Goal: Download file/media

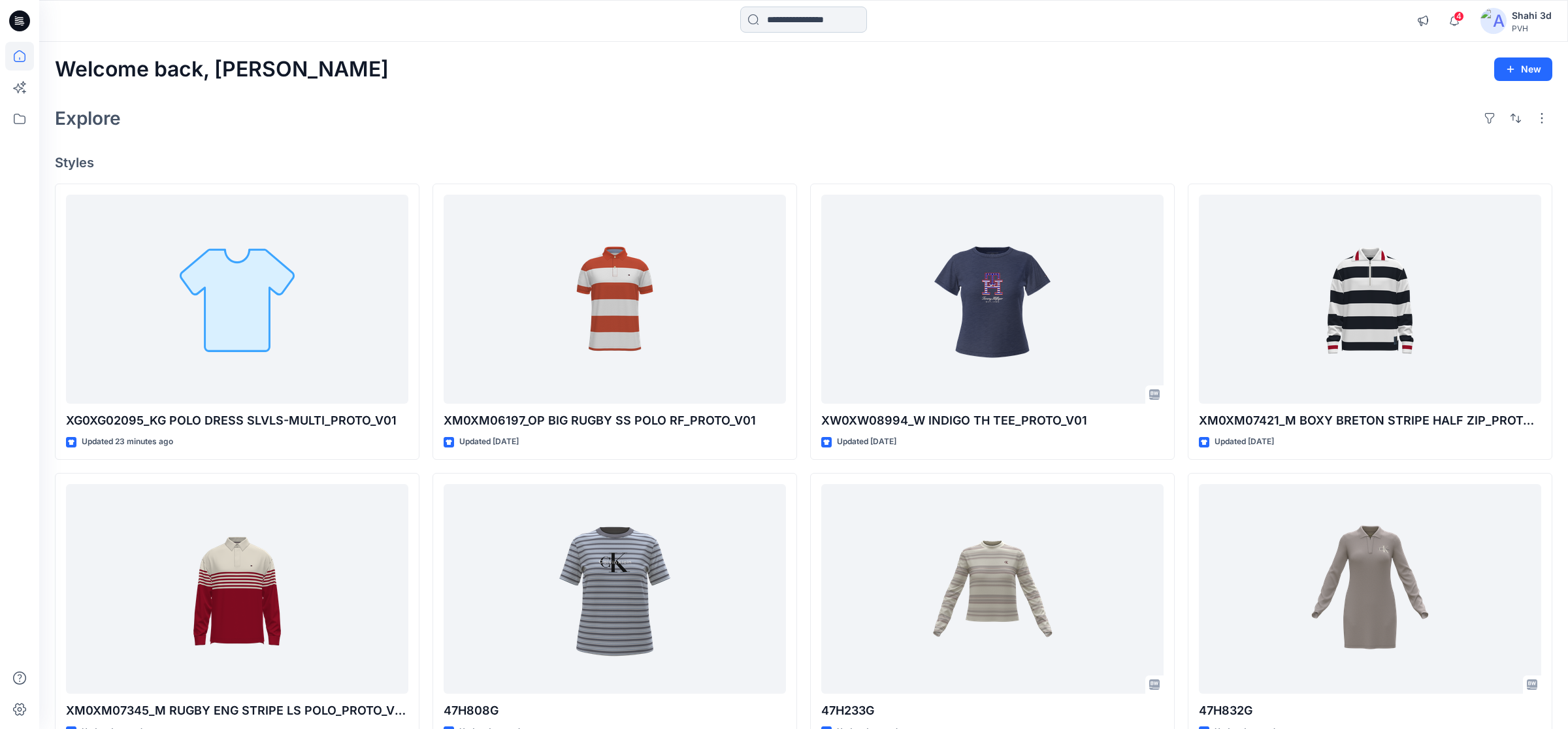
click at [837, 23] on input at bounding box center [803, 19] width 127 height 26
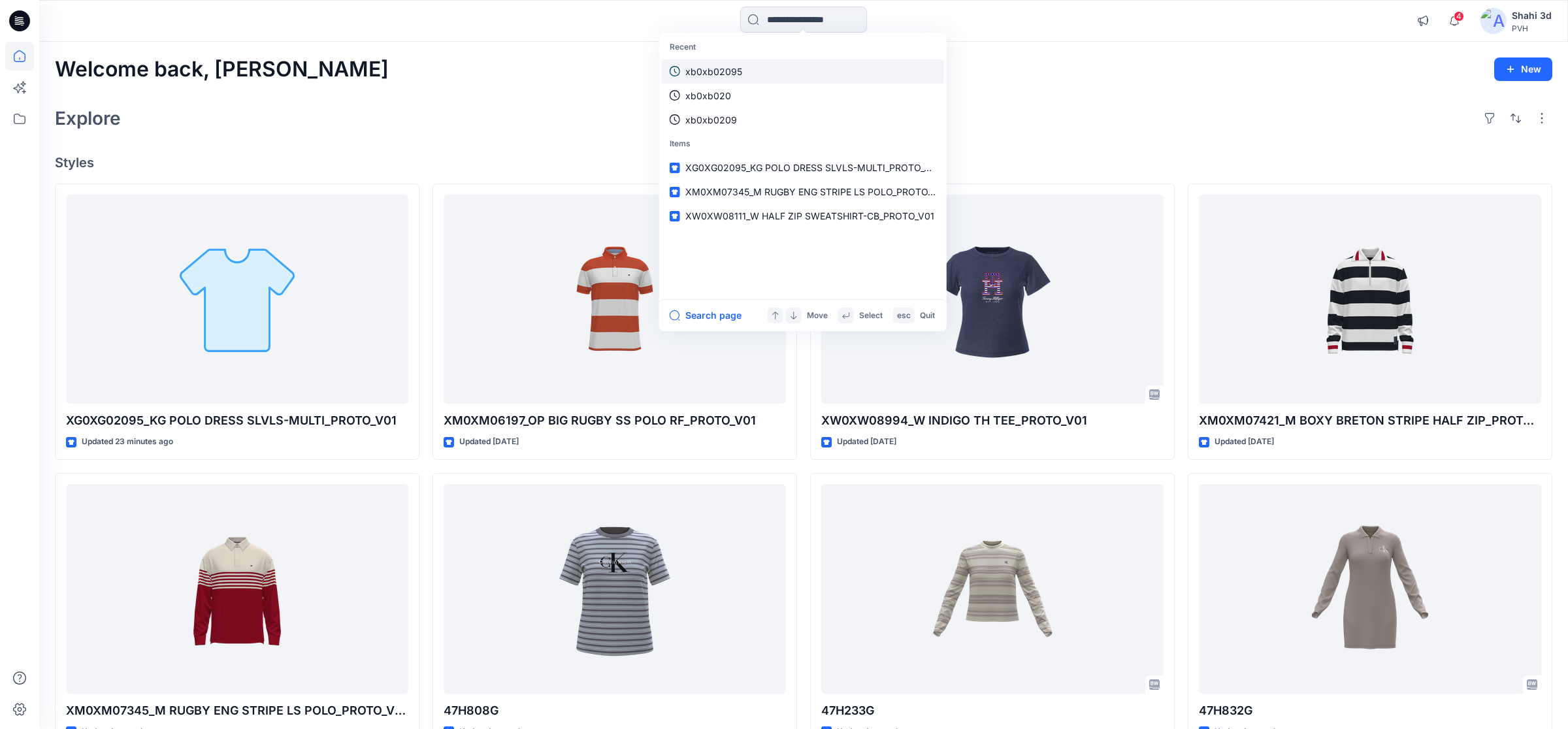
click at [767, 70] on link "xb0xb02095" at bounding box center [803, 71] width 282 height 24
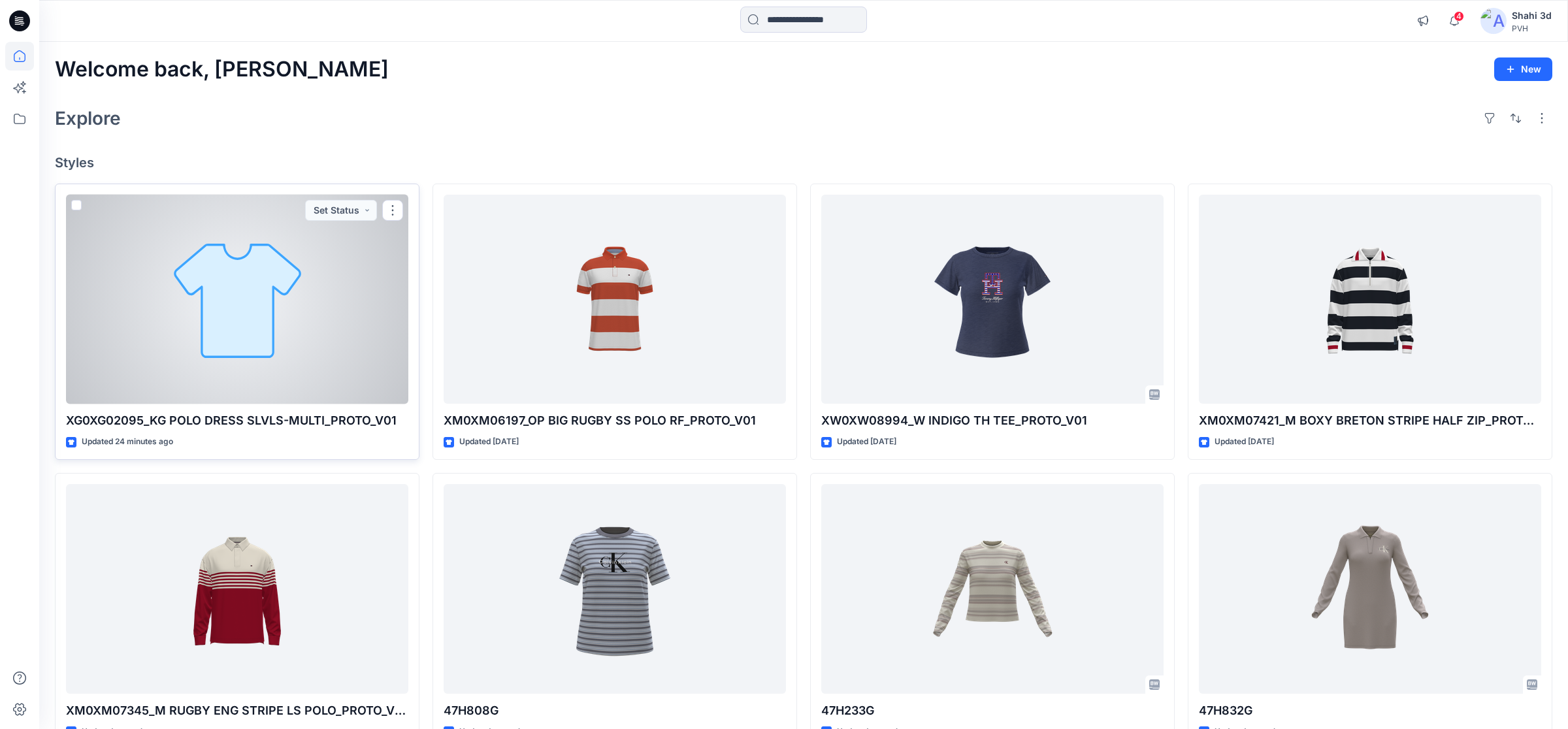
click at [290, 336] on div at bounding box center [237, 299] width 343 height 210
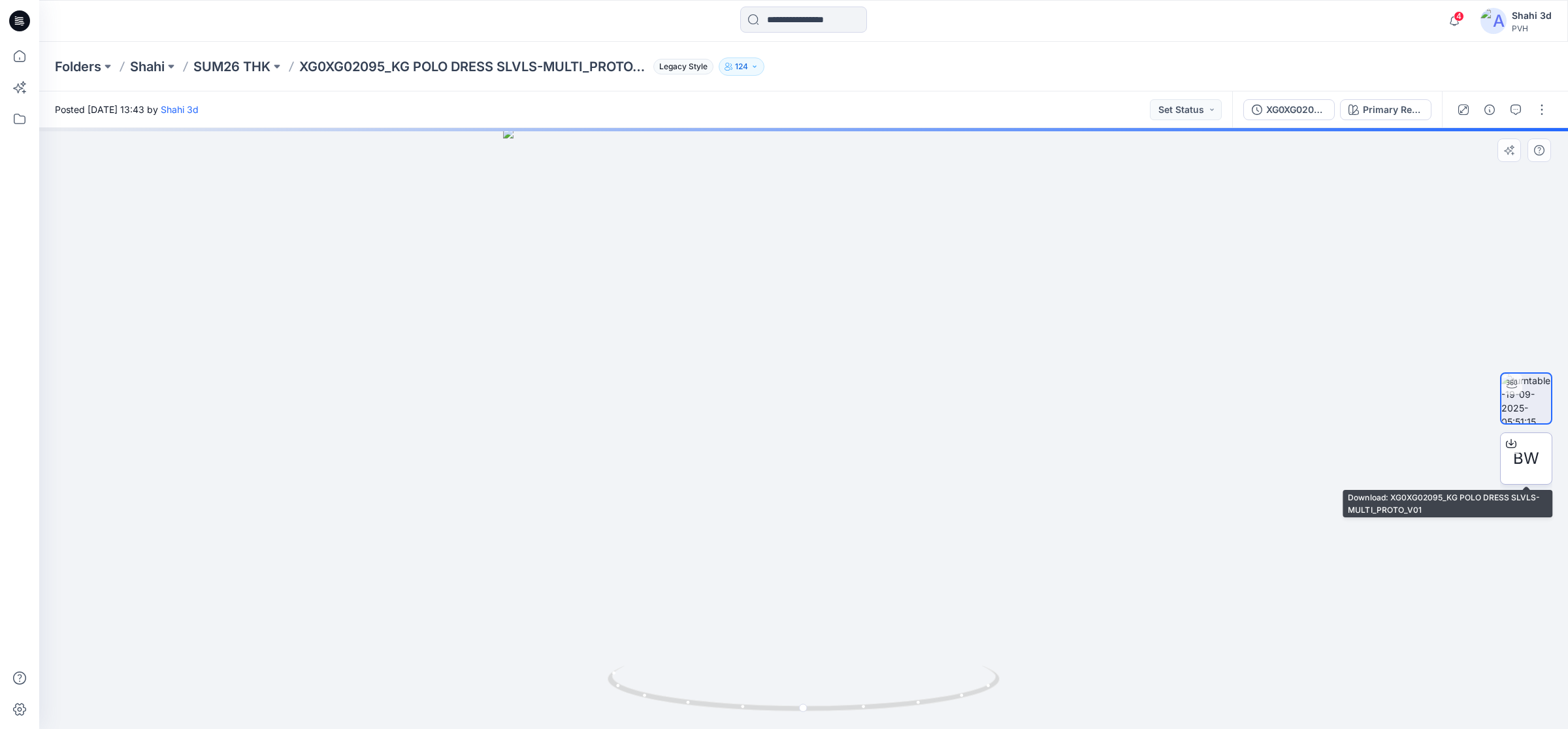
click at [1536, 461] on span "BW" at bounding box center [1526, 459] width 26 height 23
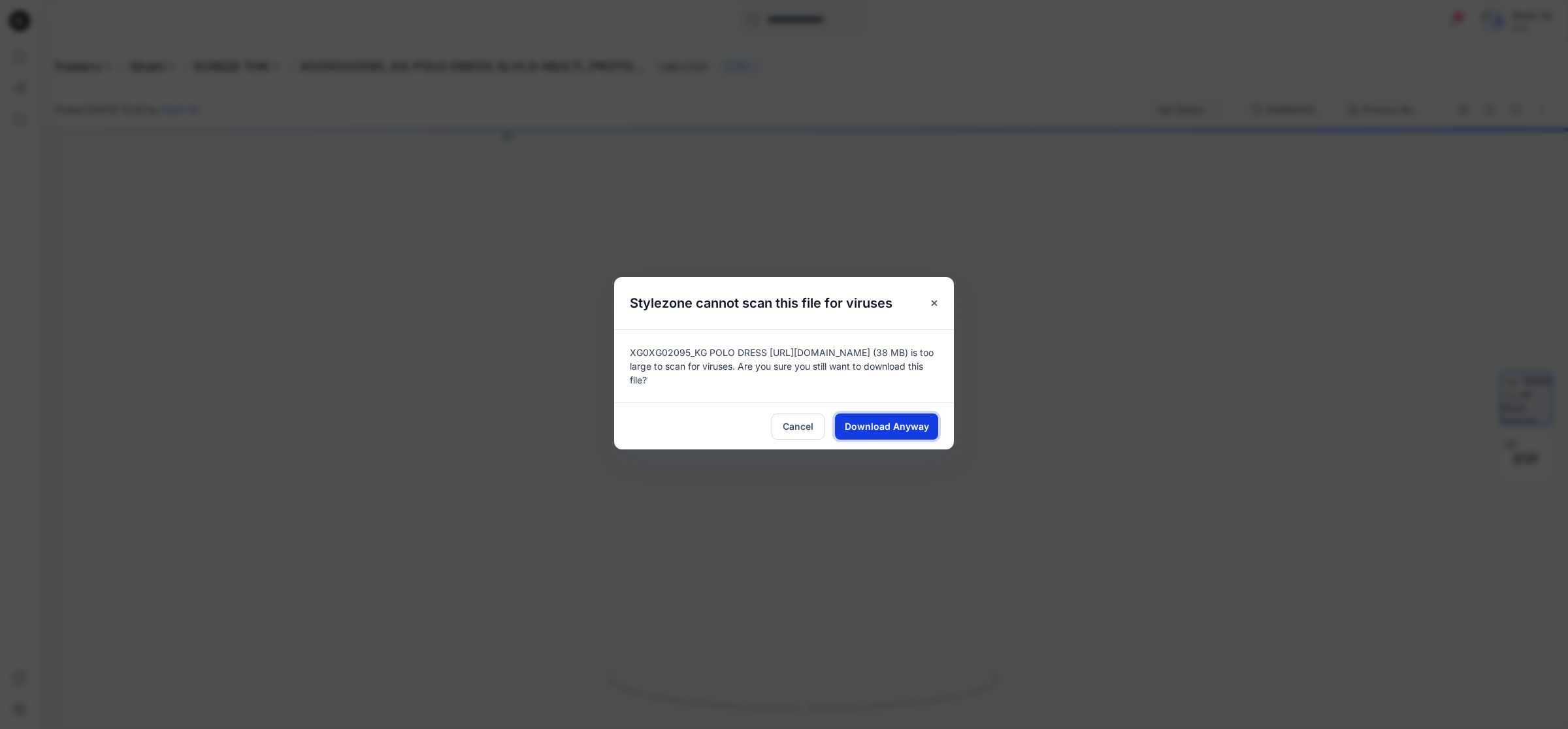
click at [908, 426] on span "Download Anyway" at bounding box center [887, 426] width 85 height 14
